Goal: Transaction & Acquisition: Purchase product/service

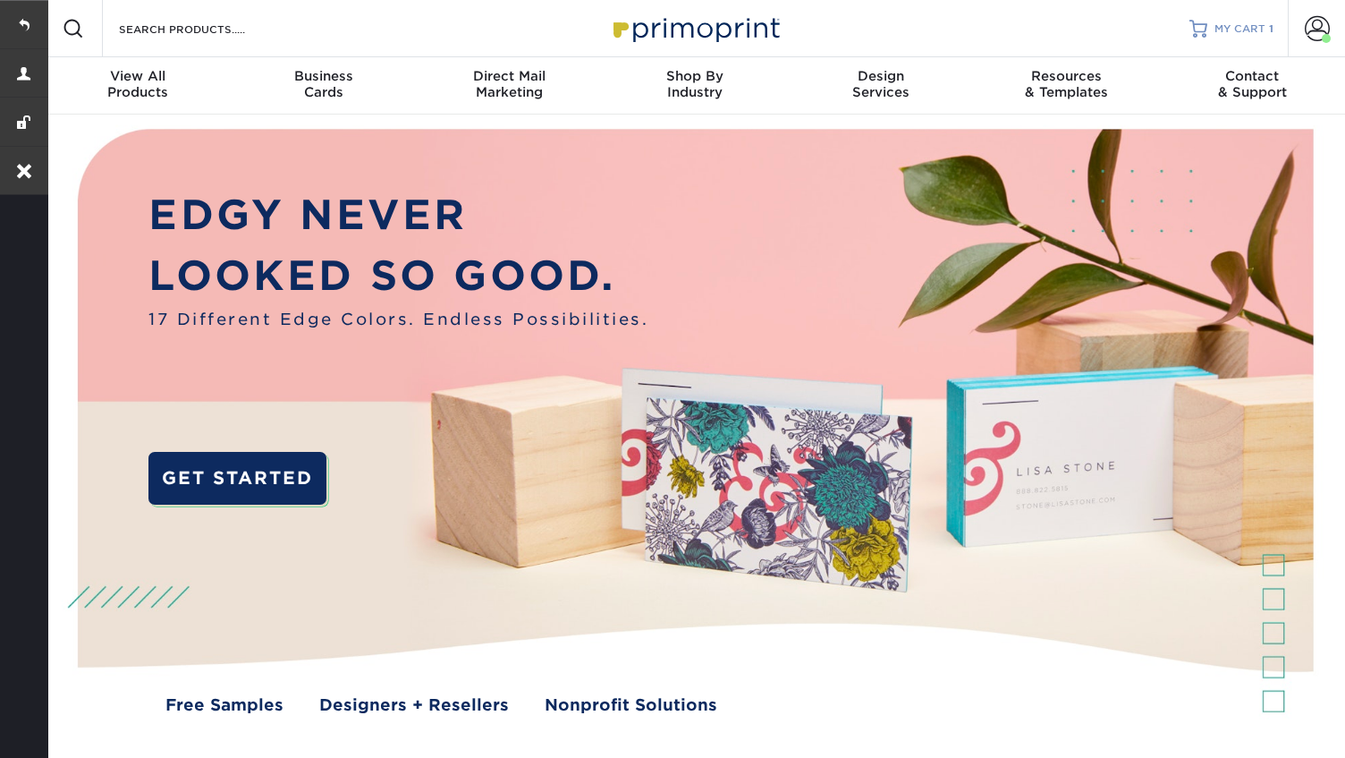
click at [1232, 23] on span "MY CART" at bounding box center [1240, 28] width 51 height 15
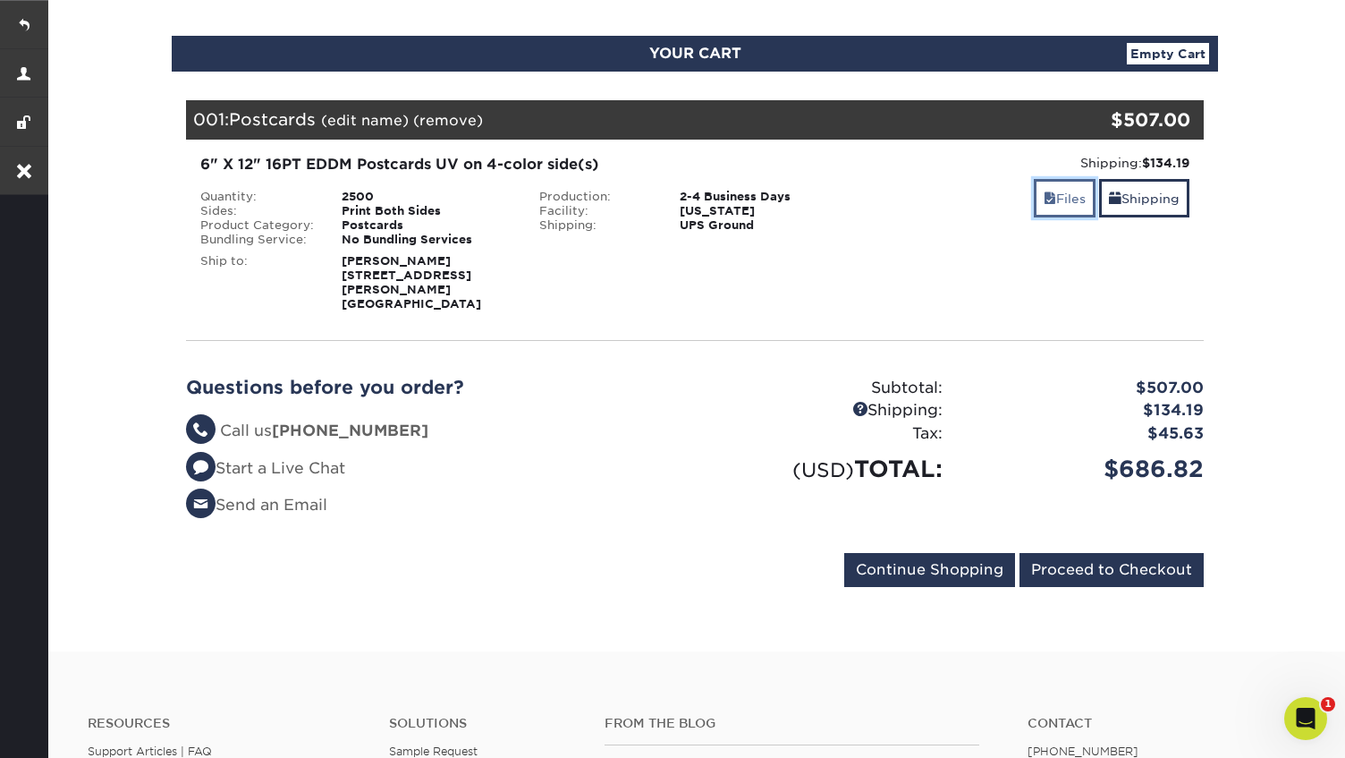
click at [1046, 191] on span at bounding box center [1050, 198] width 13 height 14
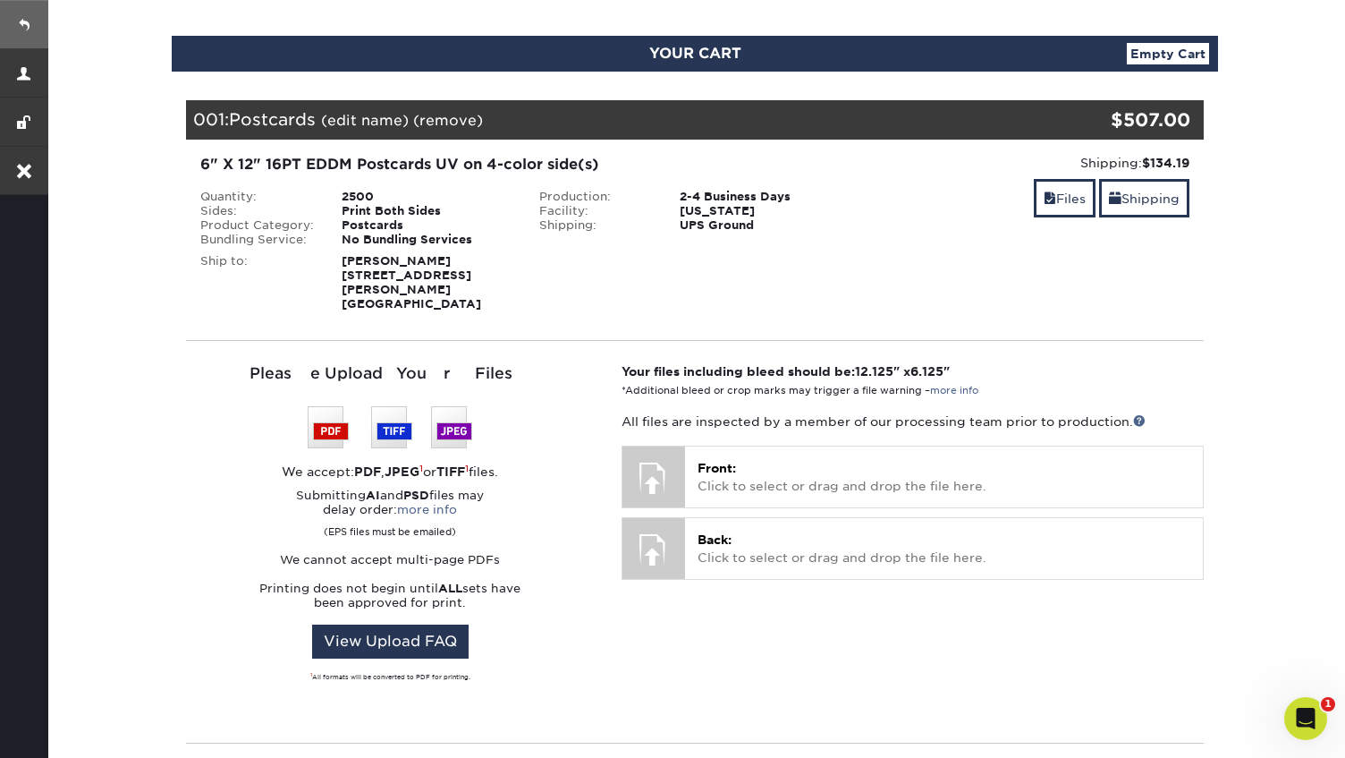
click at [35, 16] on link at bounding box center [24, 24] width 48 height 48
